Goal: Browse casually

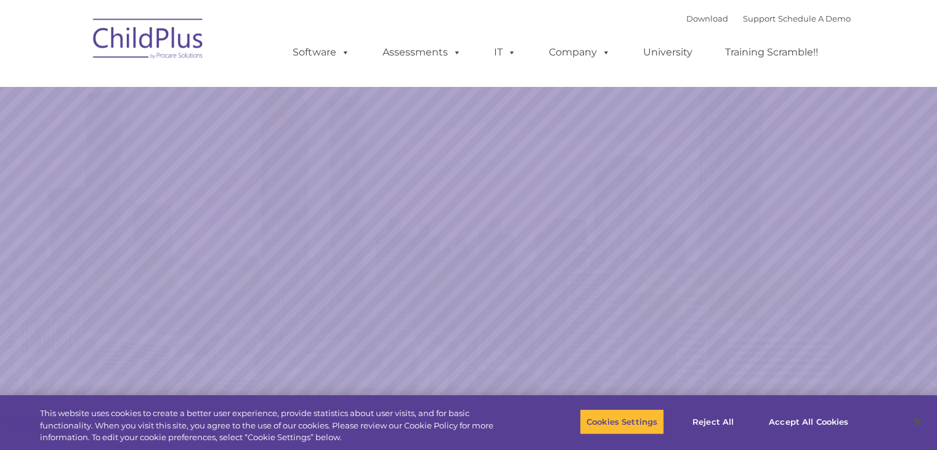
select select "MEDIUM"
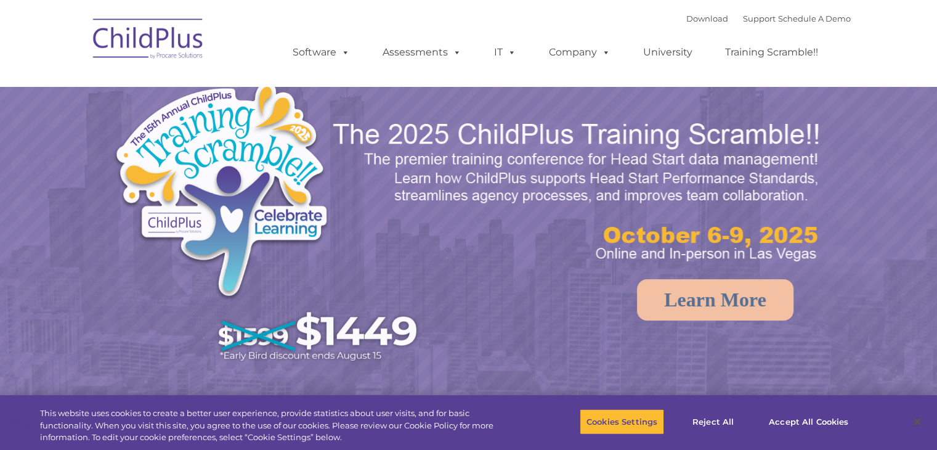
select select "MEDIUM"
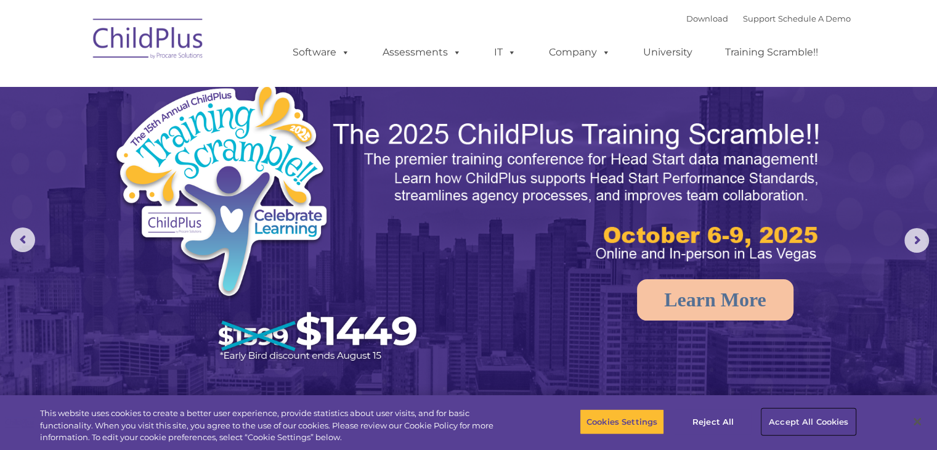
click at [787, 418] on button "Accept All Cookies" at bounding box center [808, 422] width 93 height 26
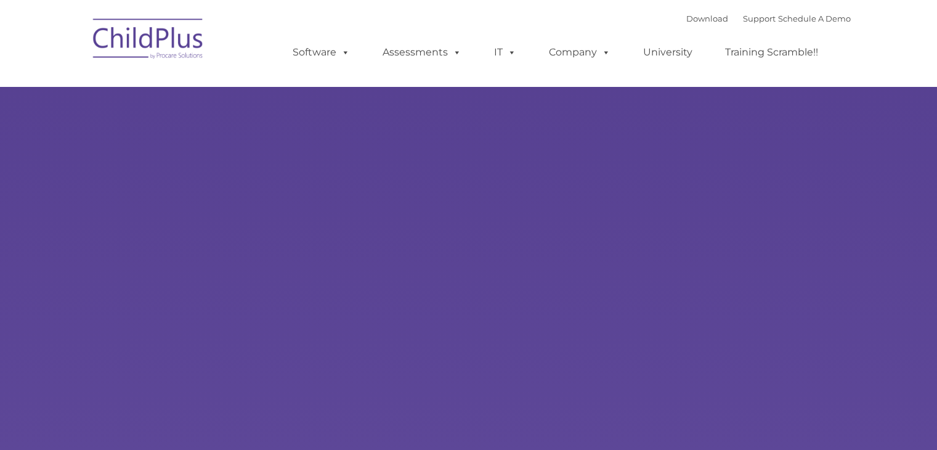
type input ""
select select "MEDIUM"
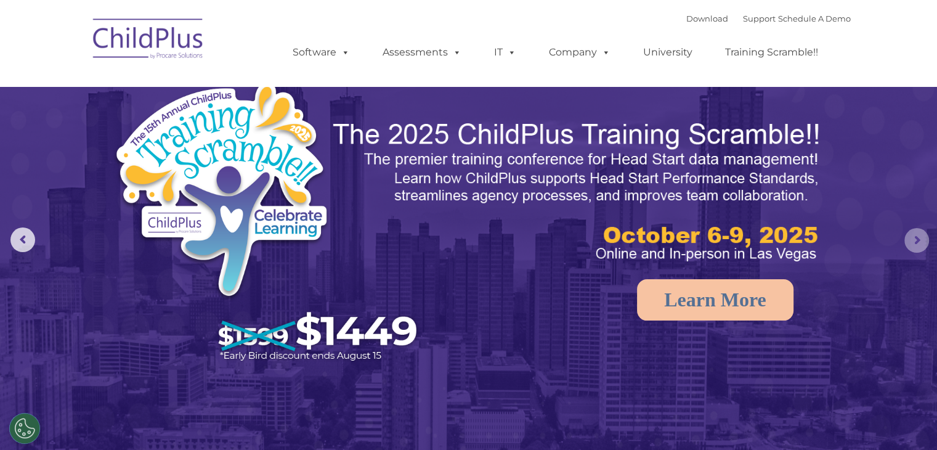
click at [916, 245] on rs-arrow at bounding box center [917, 240] width 25 height 25
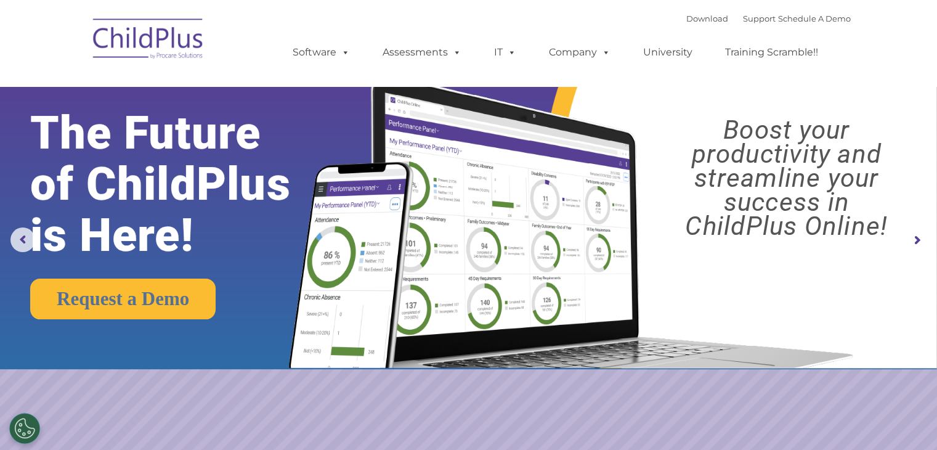
click at [916, 245] on rs-arrow at bounding box center [917, 240] width 25 height 25
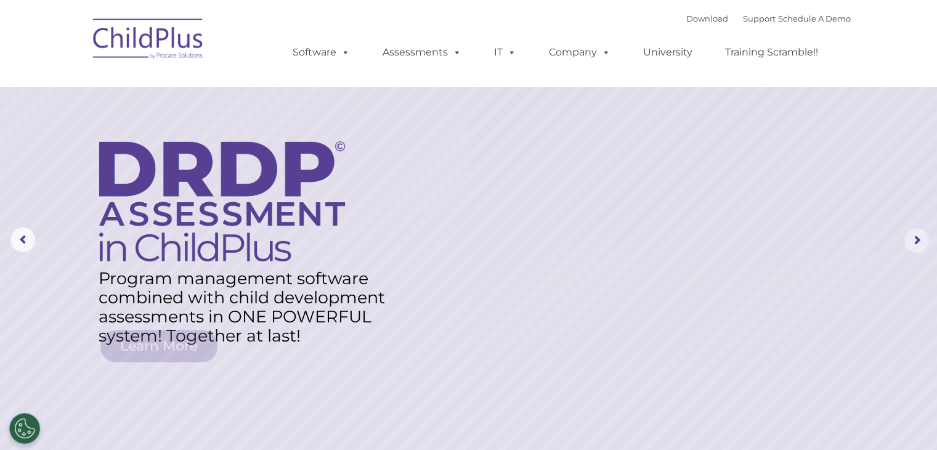
click at [916, 245] on rs-arrow at bounding box center [917, 240] width 25 height 25
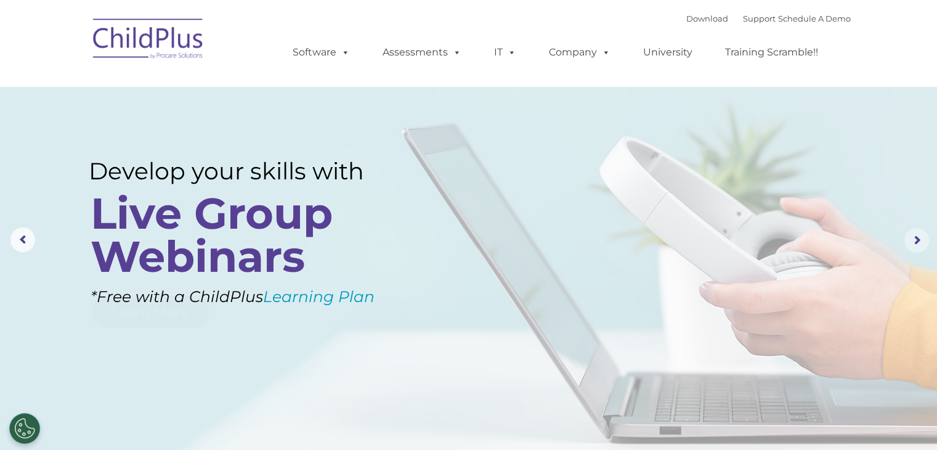
click at [916, 244] on rs-arrow at bounding box center [917, 240] width 25 height 25
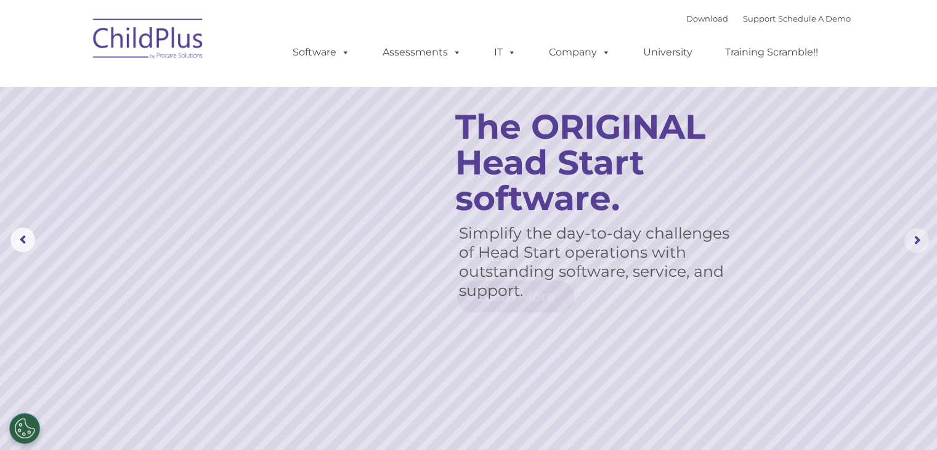
click at [914, 243] on rs-arrow at bounding box center [917, 240] width 25 height 25
